Goal: Information Seeking & Learning: Learn about a topic

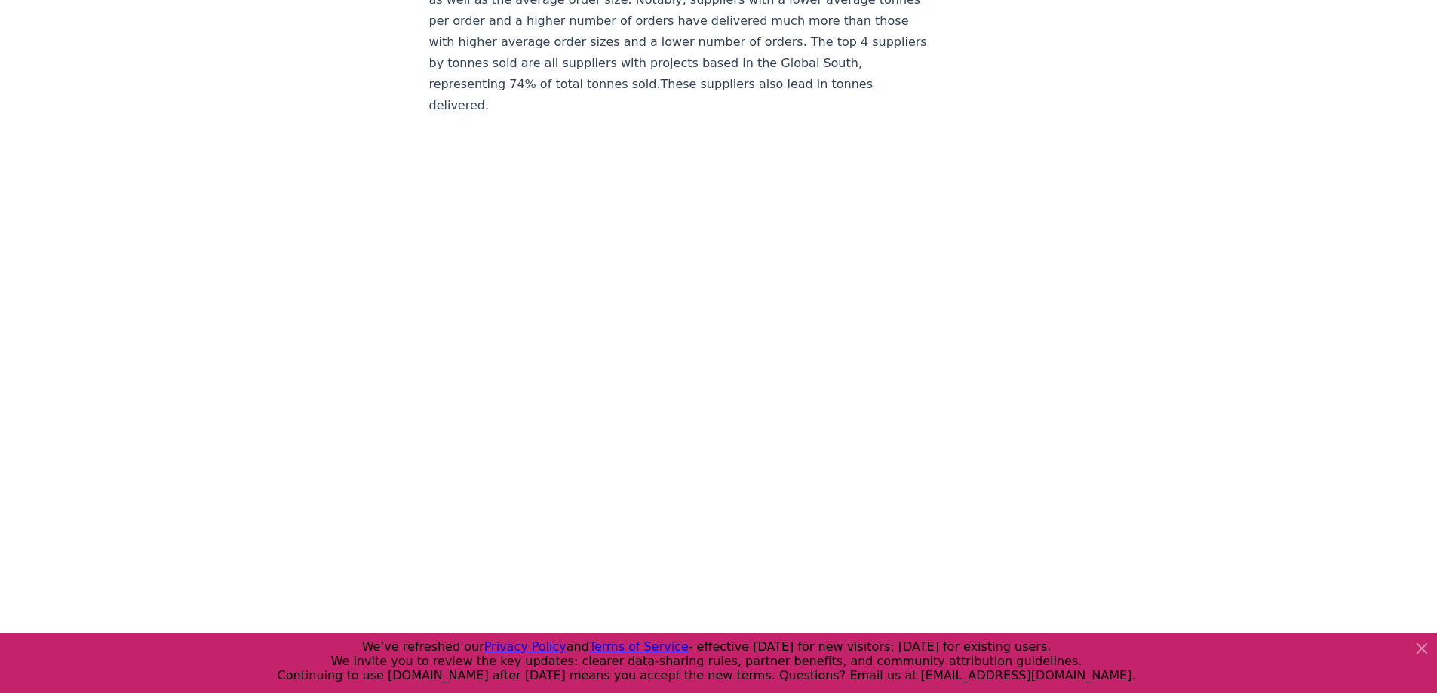
scroll to position [9049, 0]
drag, startPoint x: 433, startPoint y: 149, endPoint x: 1196, endPoint y: 348, distance: 788.7
drag, startPoint x: 425, startPoint y: 62, endPoint x: 861, endPoint y: 548, distance: 653.6
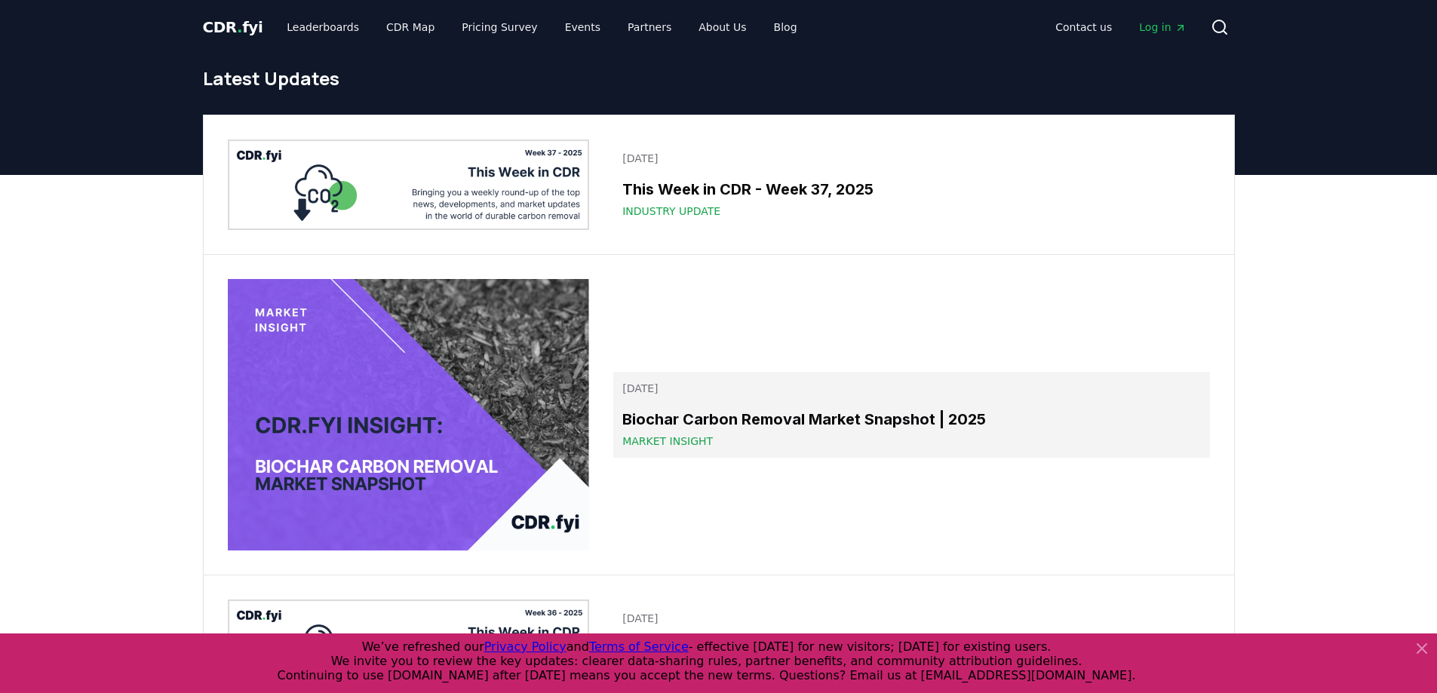
click at [738, 431] on div "Biochar Carbon Removal Market Snapshot | 2025 Market Insight" at bounding box center [911, 428] width 578 height 41
click at [661, 429] on h3 "Biochar Carbon Removal Market Snapshot | 2025" at bounding box center [911, 419] width 578 height 23
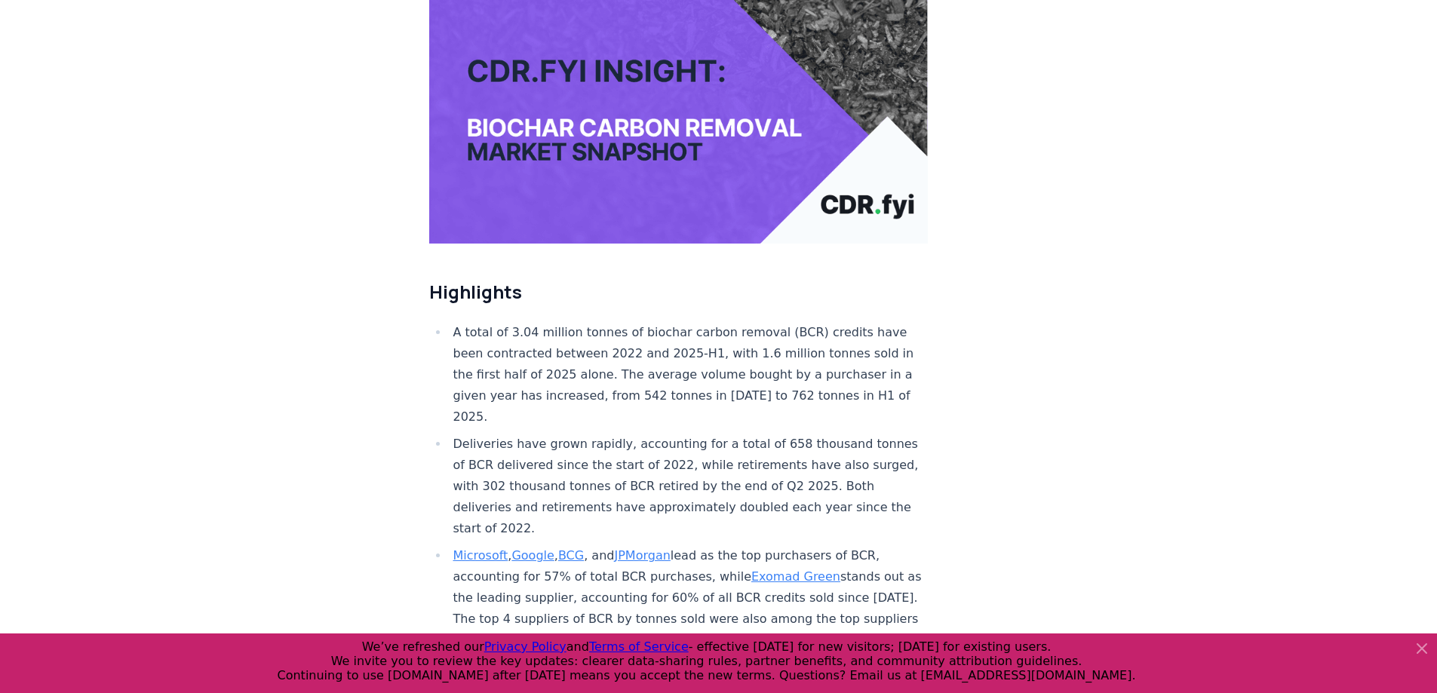
scroll to position [302, 0]
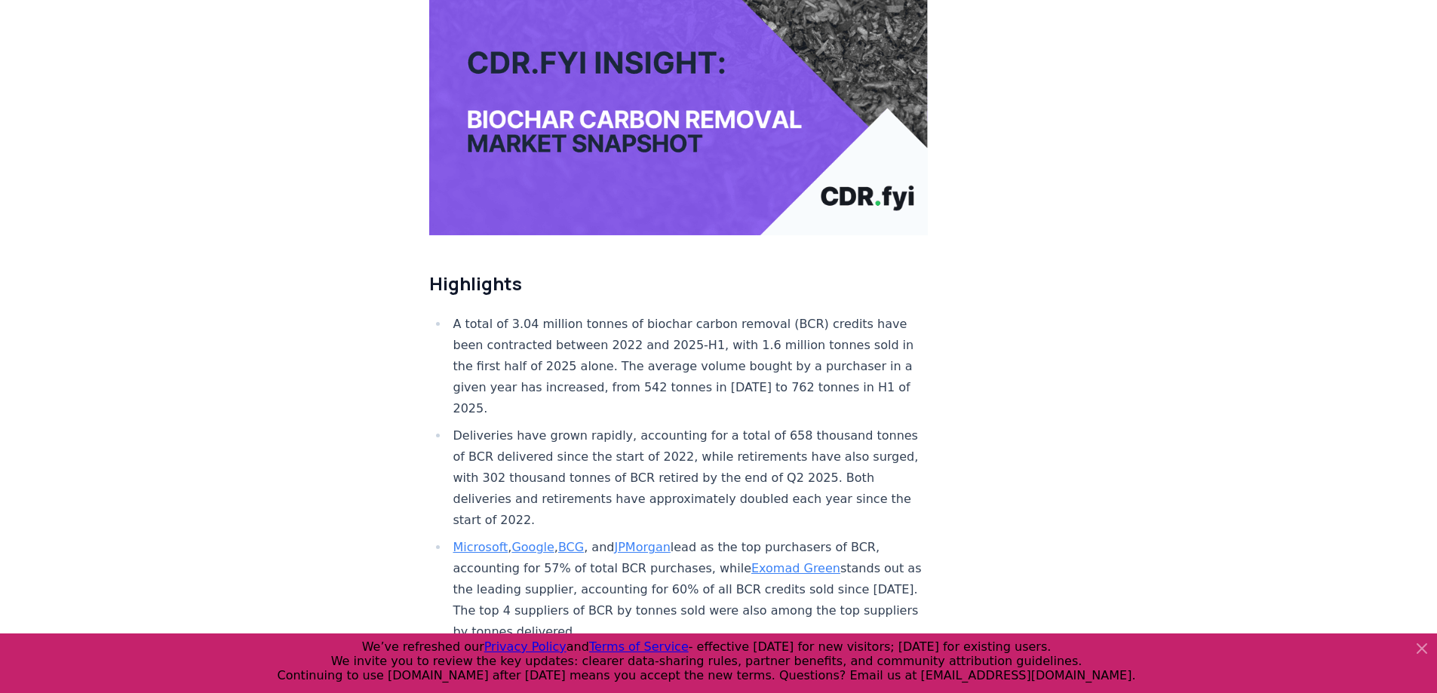
click at [1421, 645] on icon at bounding box center [1421, 648] width 18 height 18
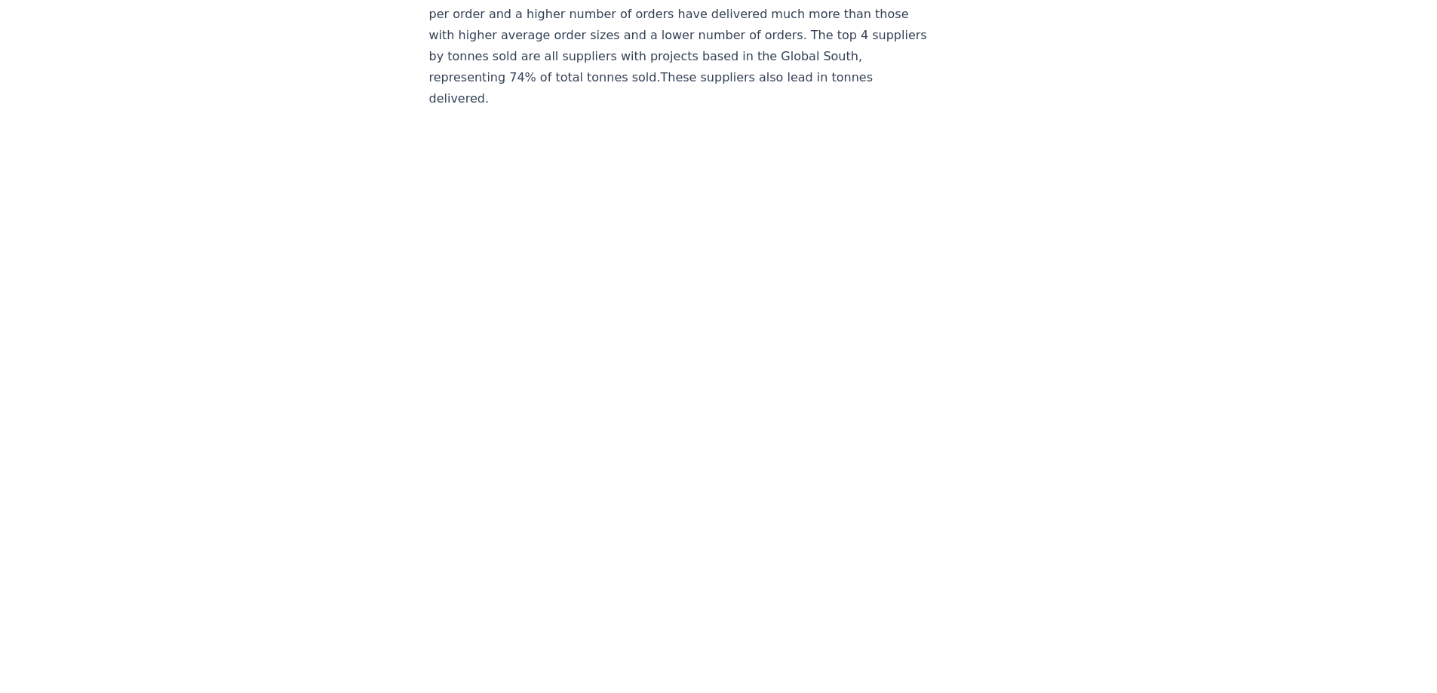
scroll to position [8291, 0]
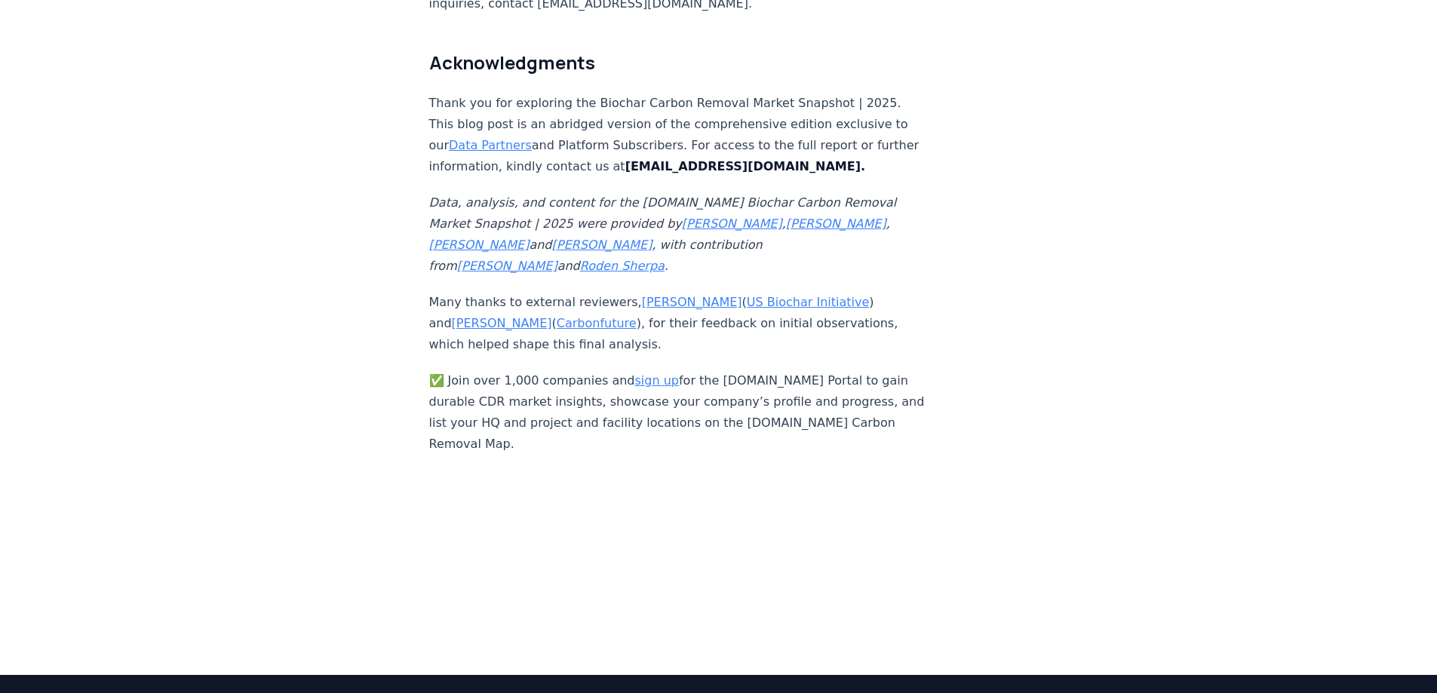
scroll to position [9272, 0]
